Goal: Find specific page/section: Find specific page/section

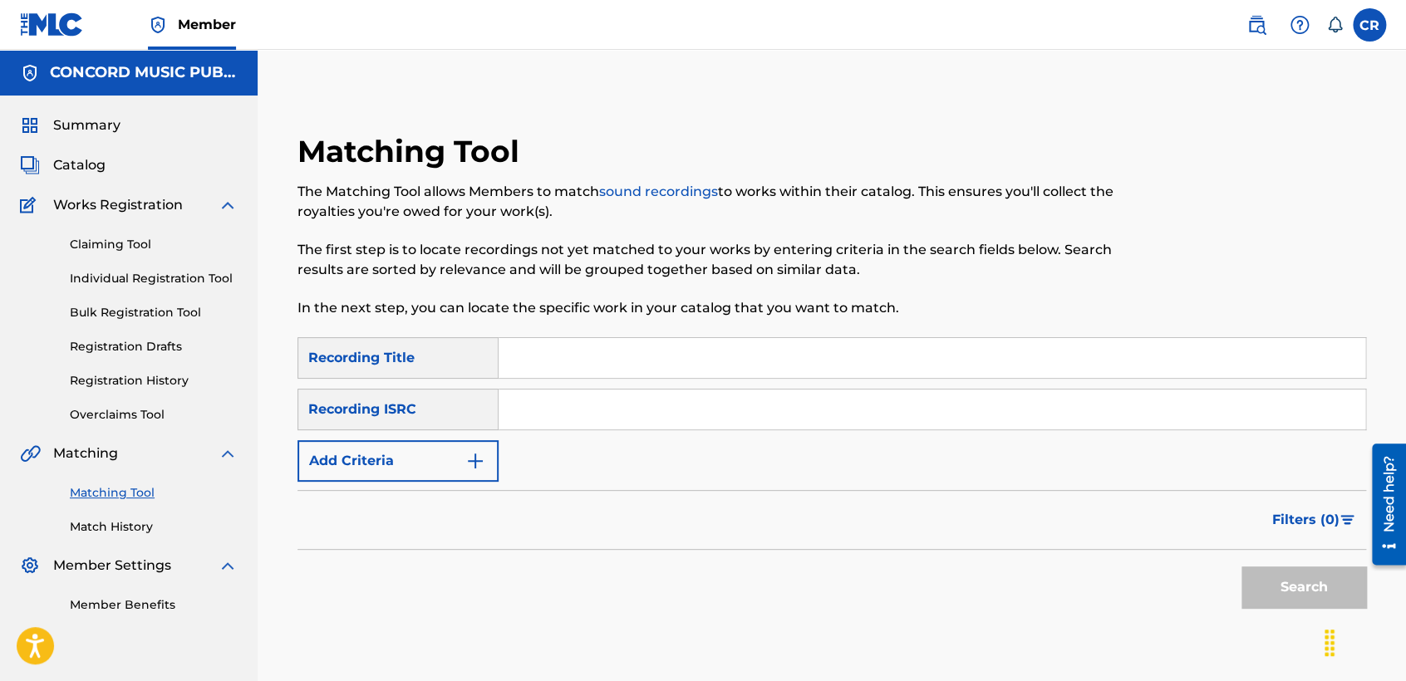
click at [694, 145] on div "Matching Tool The Matching Tool allows Members to match sound recordings to wor…" at bounding box center [708, 235] width 823 height 204
click at [93, 160] on span "Catalog" at bounding box center [79, 165] width 52 height 20
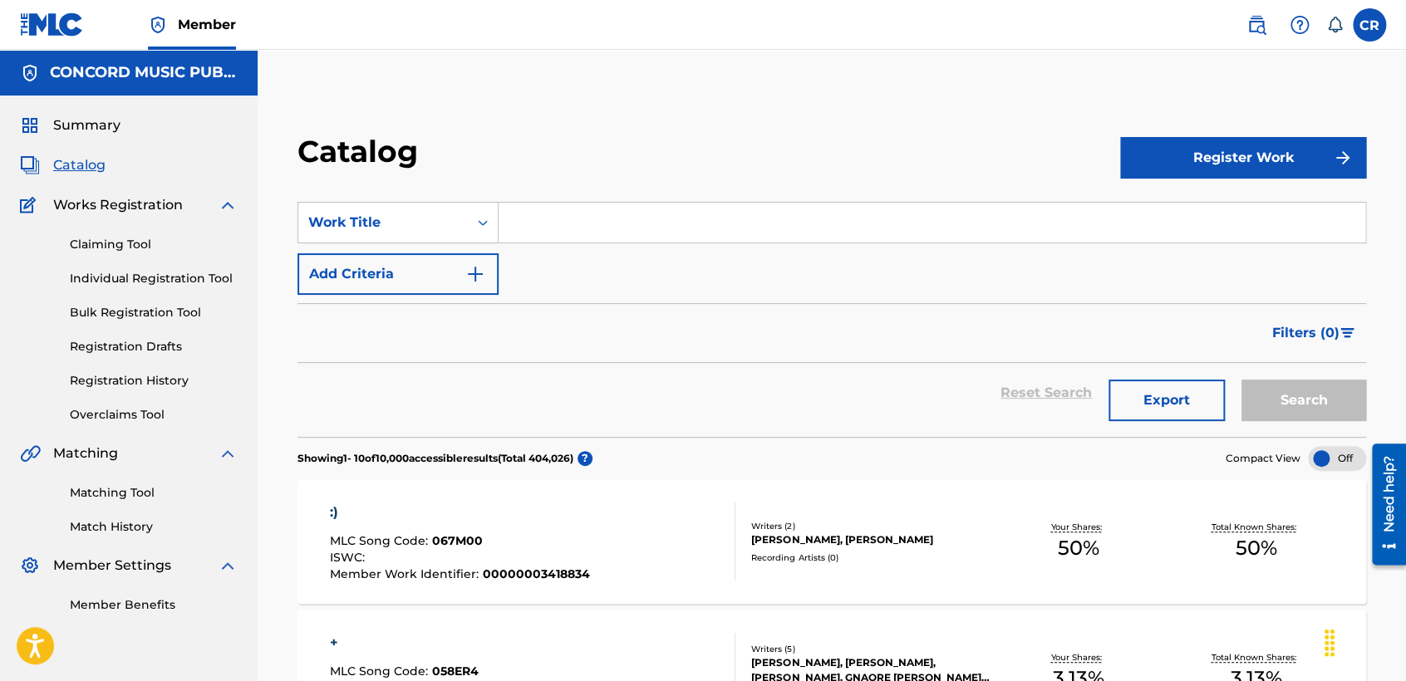
click at [91, 526] on link "Match History" at bounding box center [154, 526] width 168 height 17
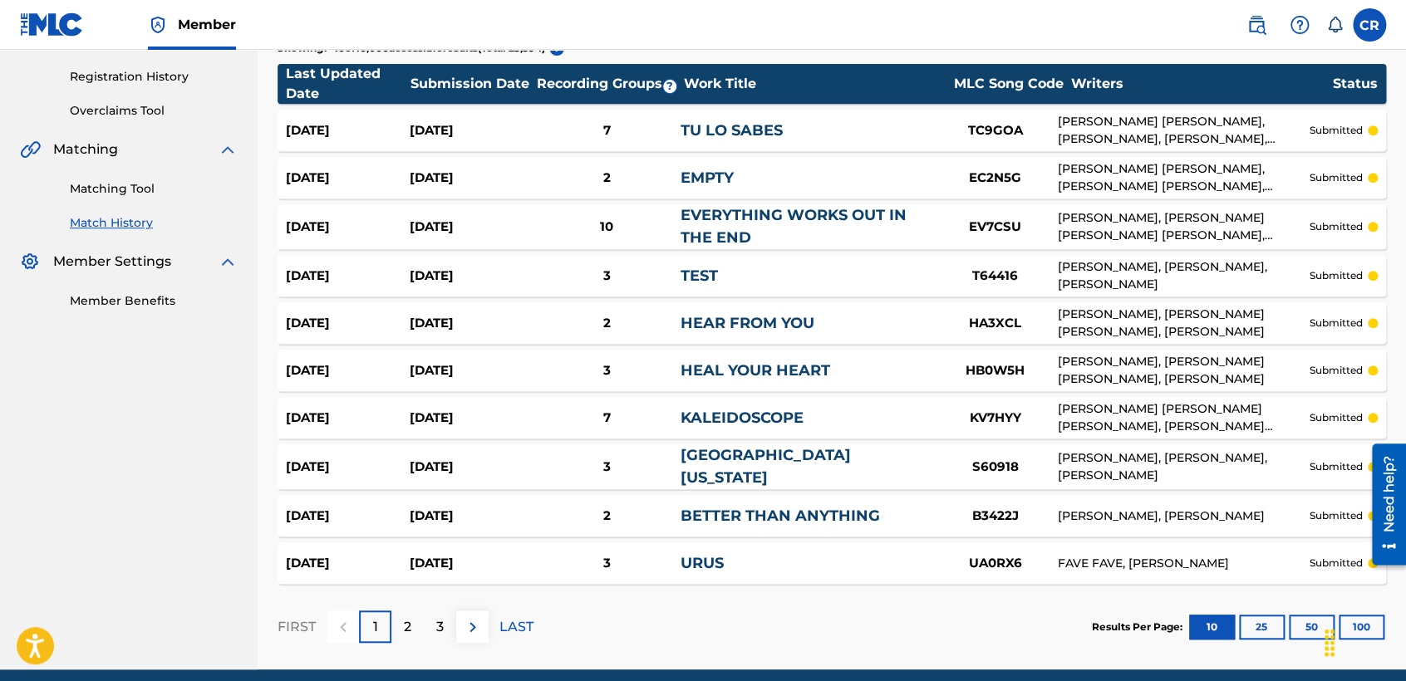
scroll to position [368, 0]
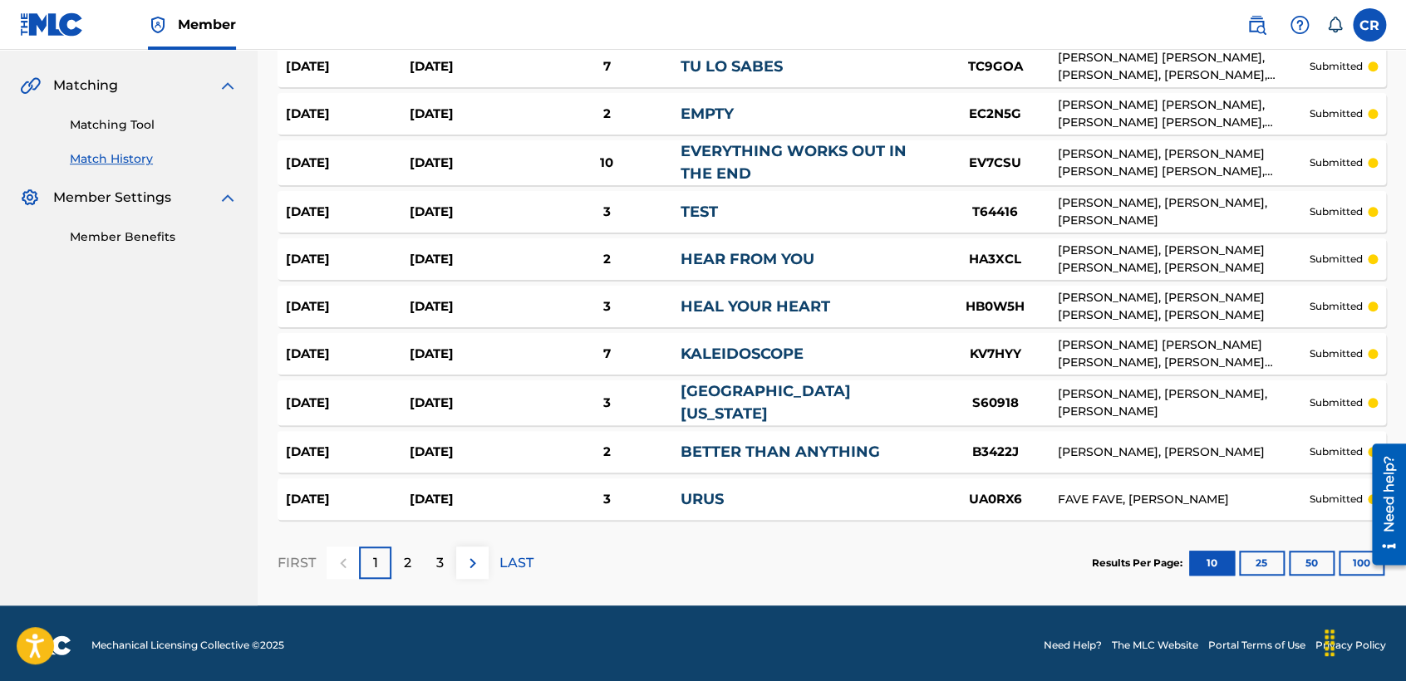
click at [445, 562] on div "3" at bounding box center [440, 563] width 32 height 32
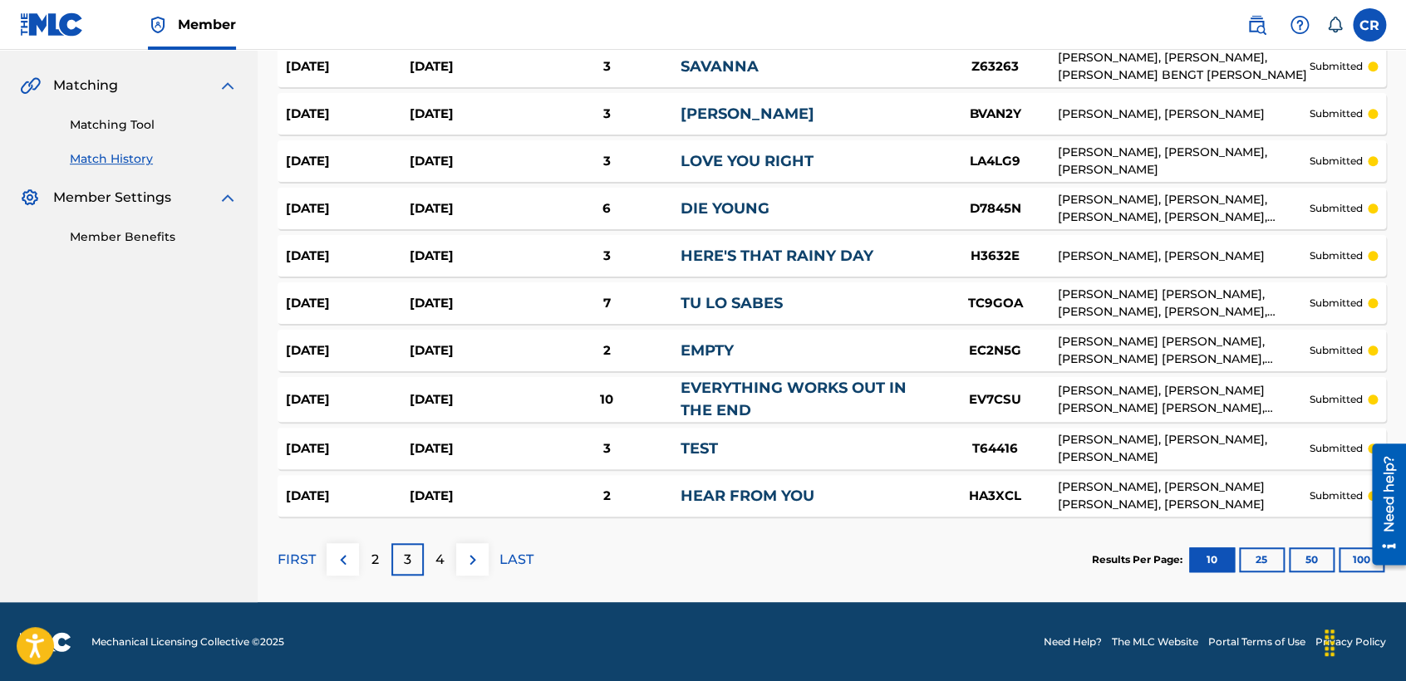
click at [373, 558] on p "2" at bounding box center [374, 560] width 7 height 20
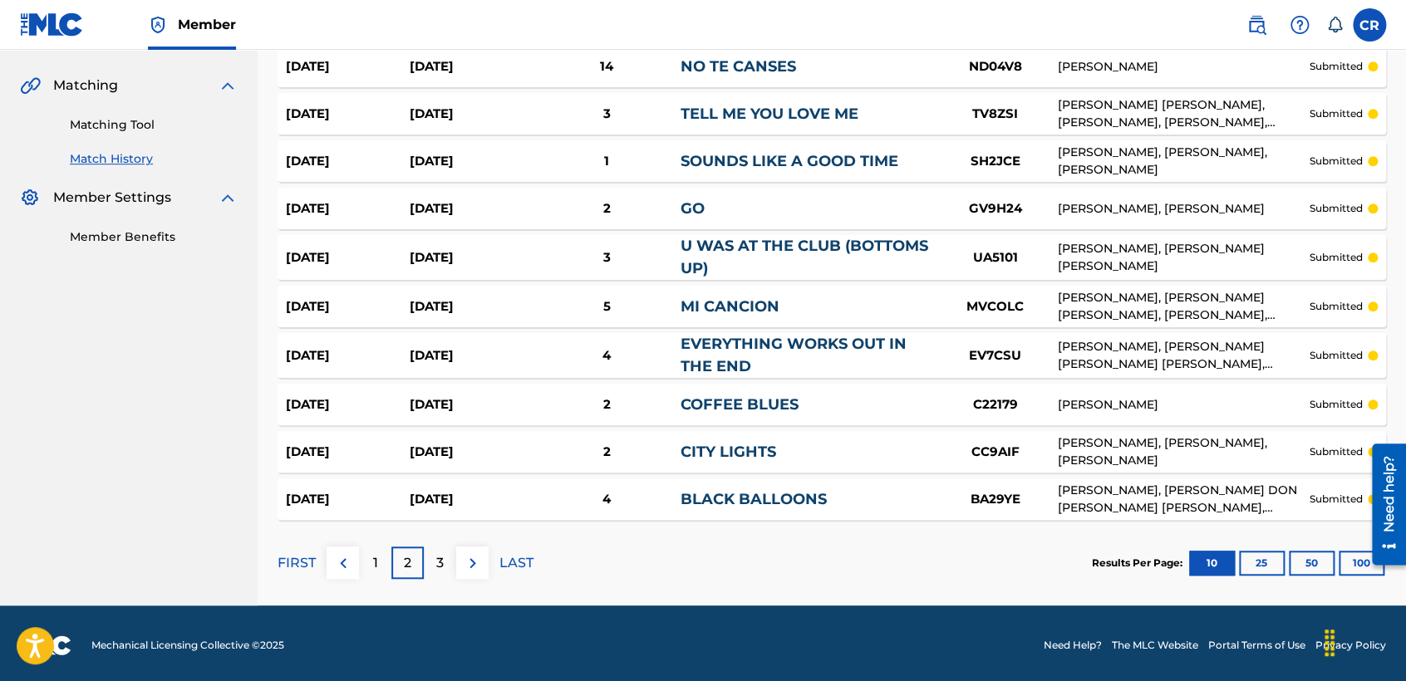
click at [381, 563] on div "1" at bounding box center [375, 563] width 32 height 32
click at [443, 568] on p "3" at bounding box center [439, 563] width 7 height 20
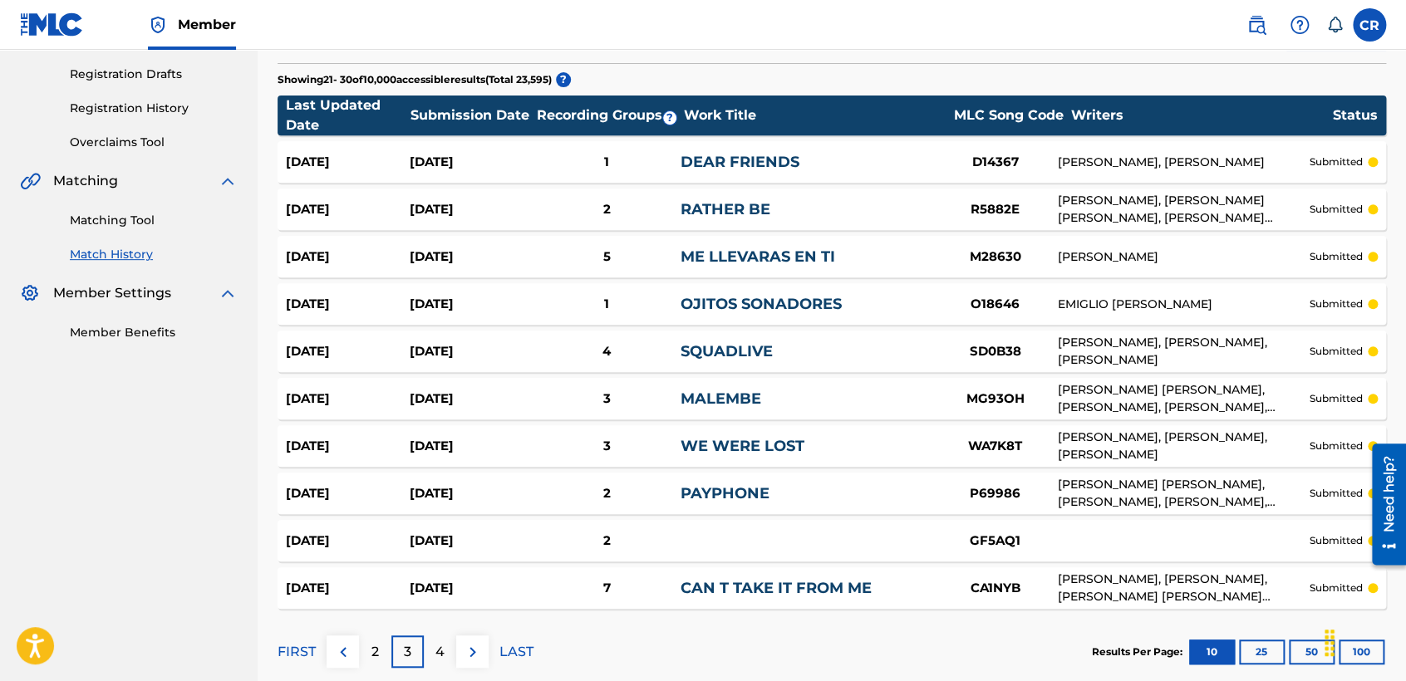
scroll to position [365, 0]
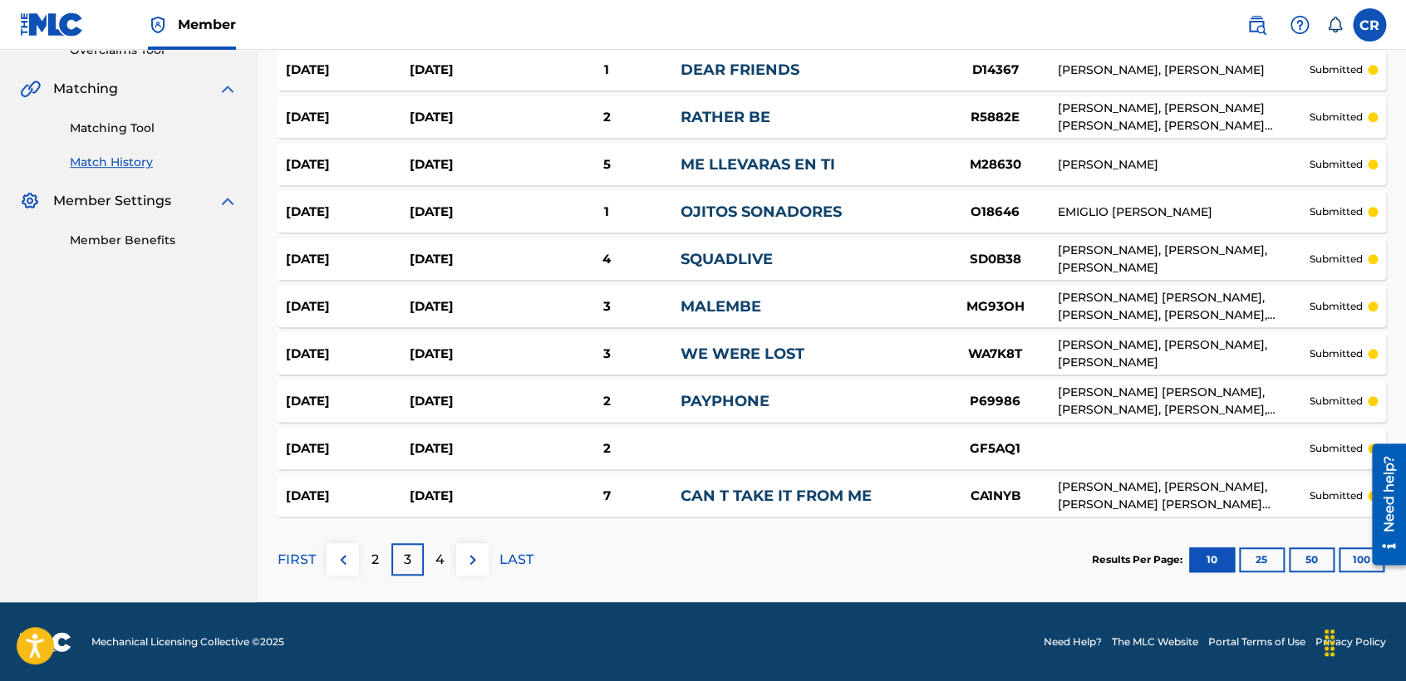
click at [448, 564] on div "4" at bounding box center [440, 559] width 32 height 32
